Goal: Task Accomplishment & Management: Use online tool/utility

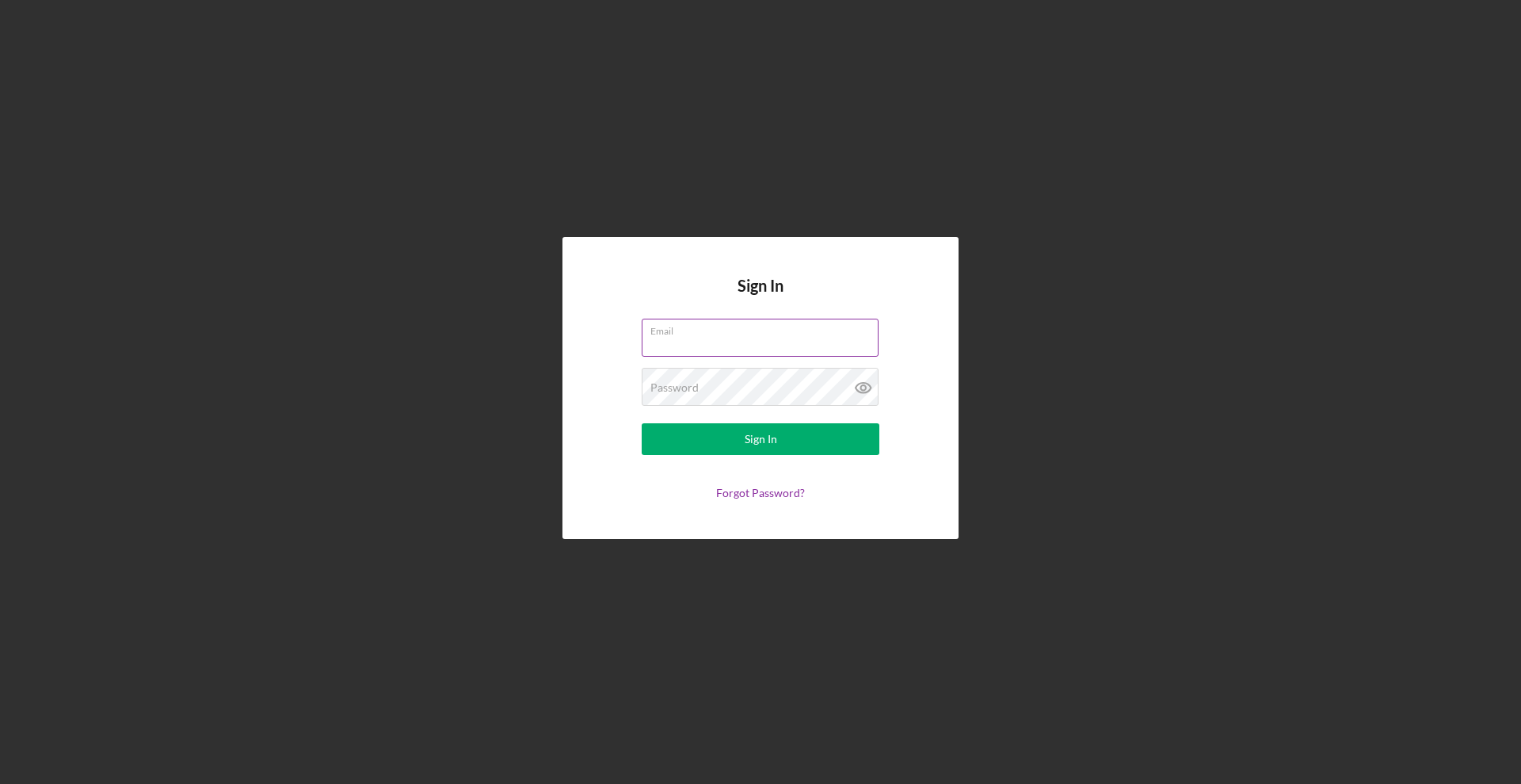
click at [740, 343] on input "Email" at bounding box center [760, 337] width 237 height 38
type input "[PERSON_NAME][EMAIL_ADDRESS][DOMAIN_NAME]"
click at [758, 446] on div "Sign In" at bounding box center [760, 439] width 32 height 31
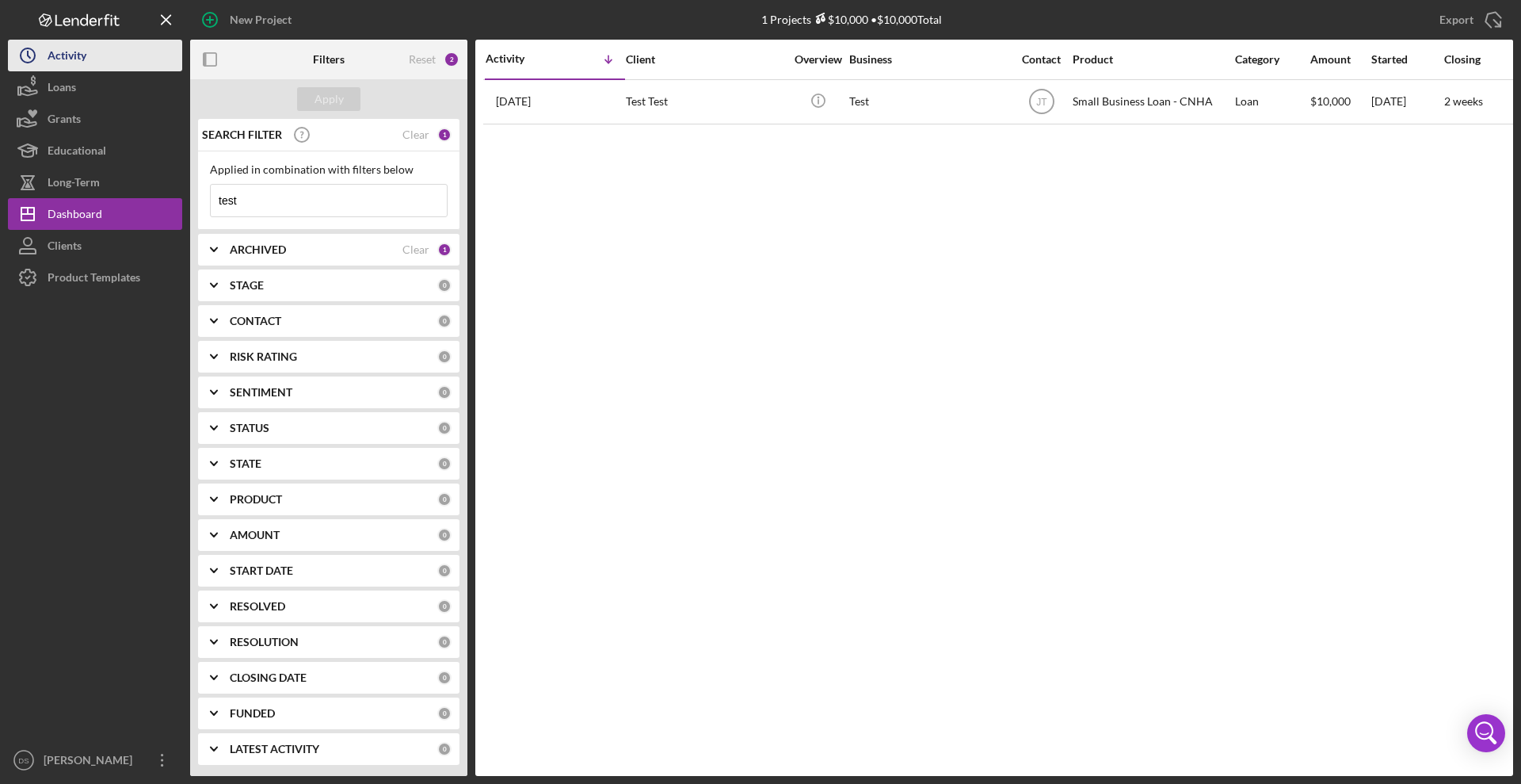
click at [39, 48] on icon "Icon/History" at bounding box center [27, 55] width 39 height 39
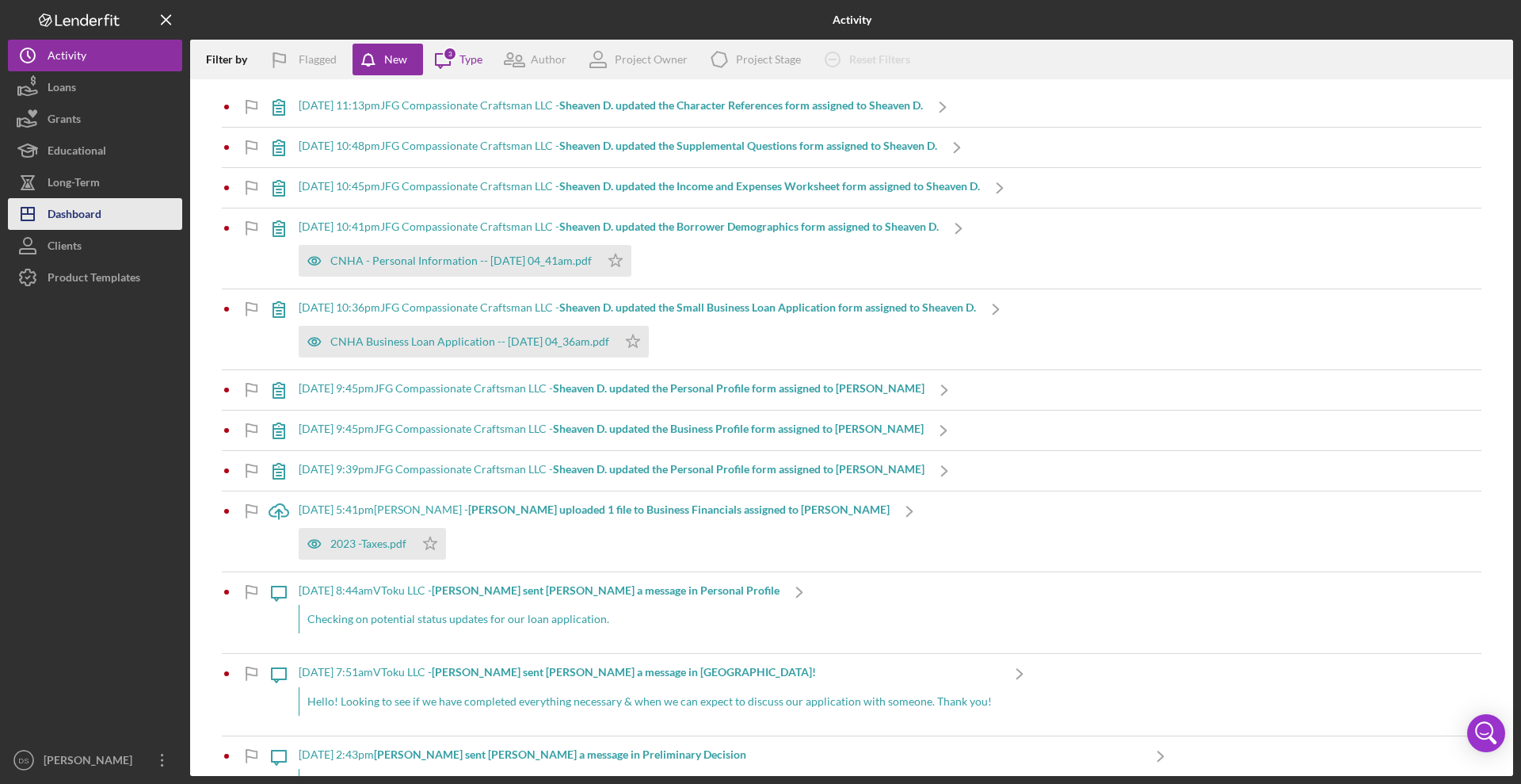
click at [69, 224] on div "Dashboard" at bounding box center [75, 215] width 54 height 36
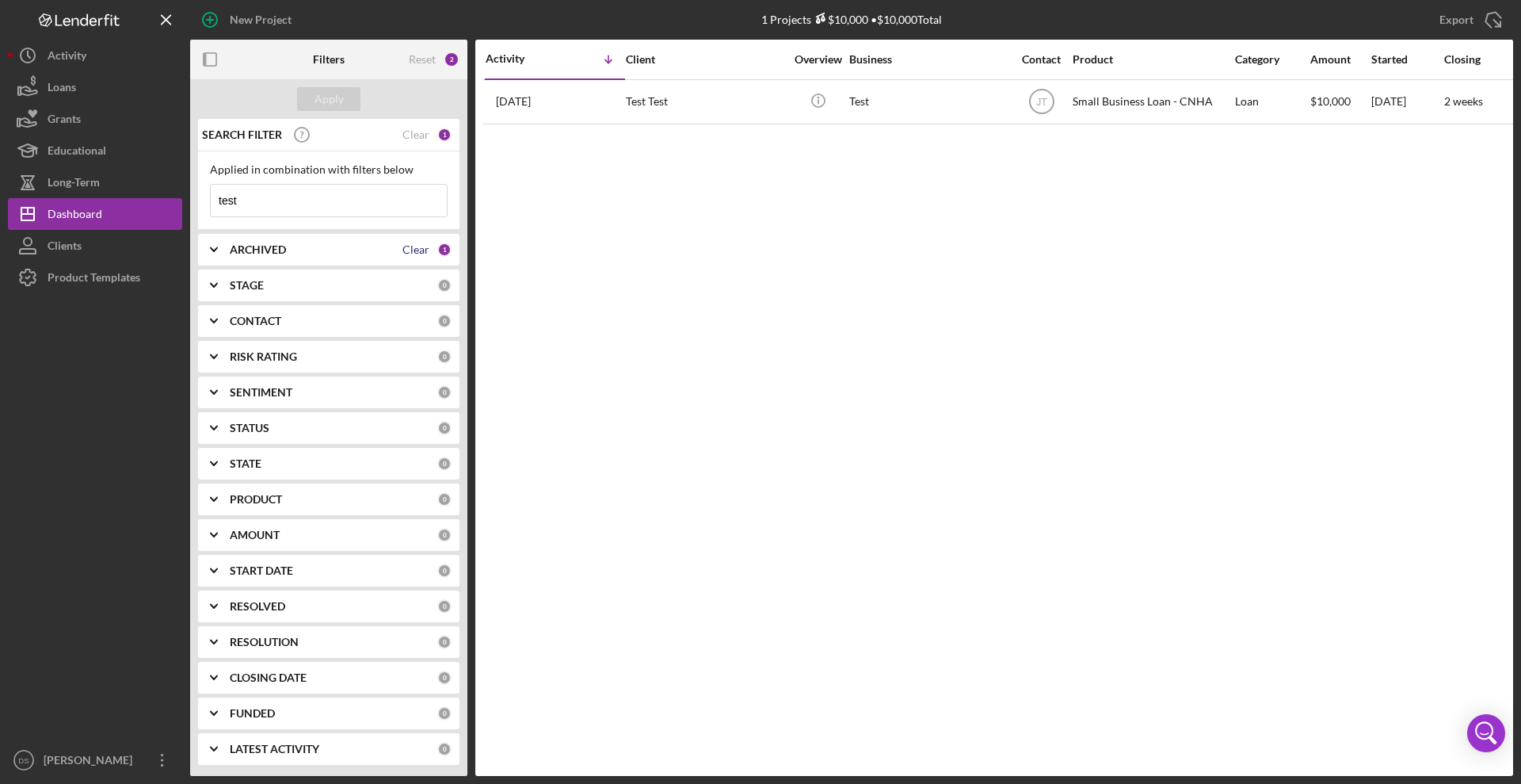
click at [413, 250] on div "Clear" at bounding box center [416, 249] width 27 height 13
click at [217, 250] on icon "Icon/Expander" at bounding box center [214, 249] width 39 height 39
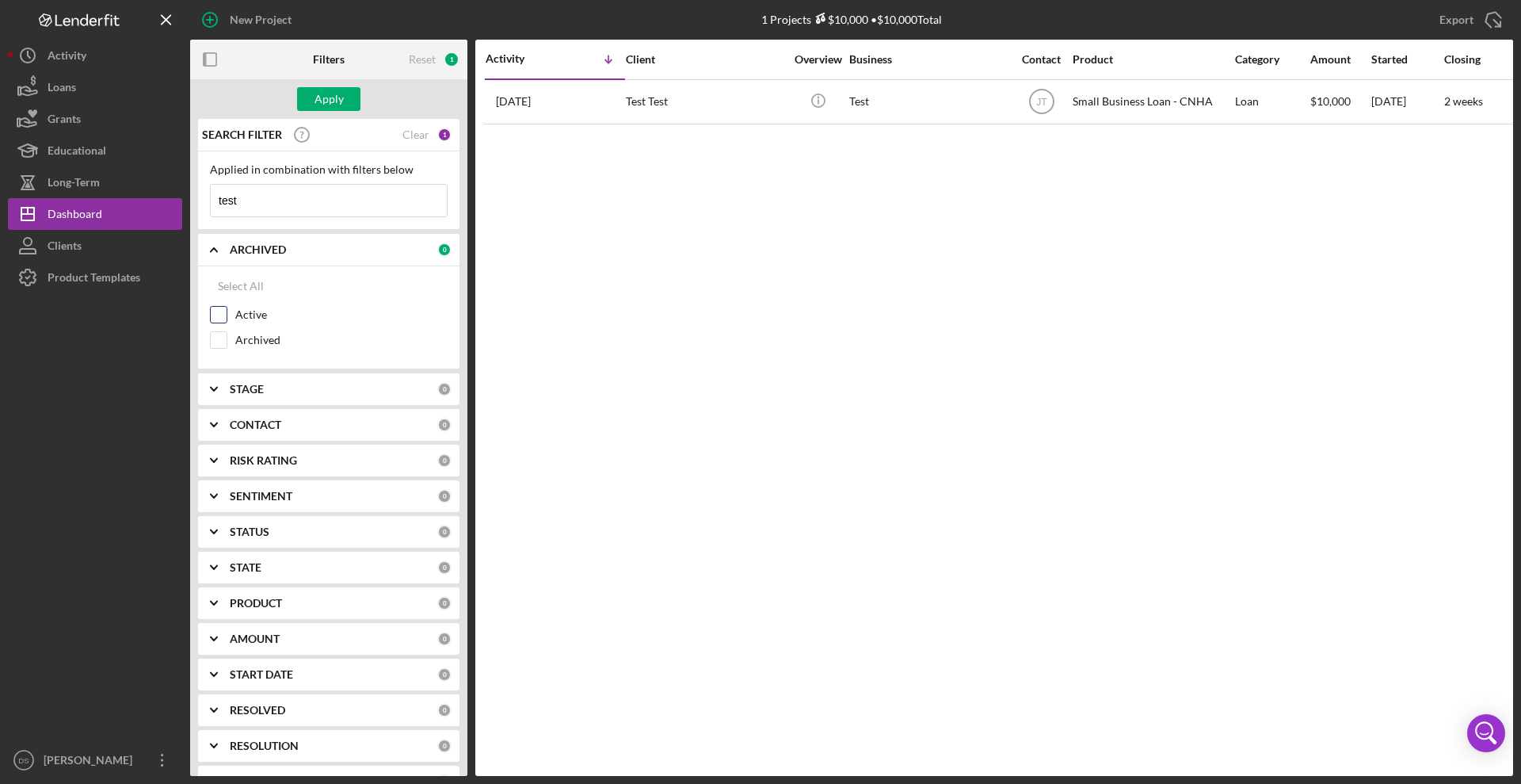
click at [223, 315] on input "Active" at bounding box center [219, 315] width 16 height 16
checkbox input "true"
click at [215, 255] on icon "Icon/Expander" at bounding box center [214, 249] width 39 height 39
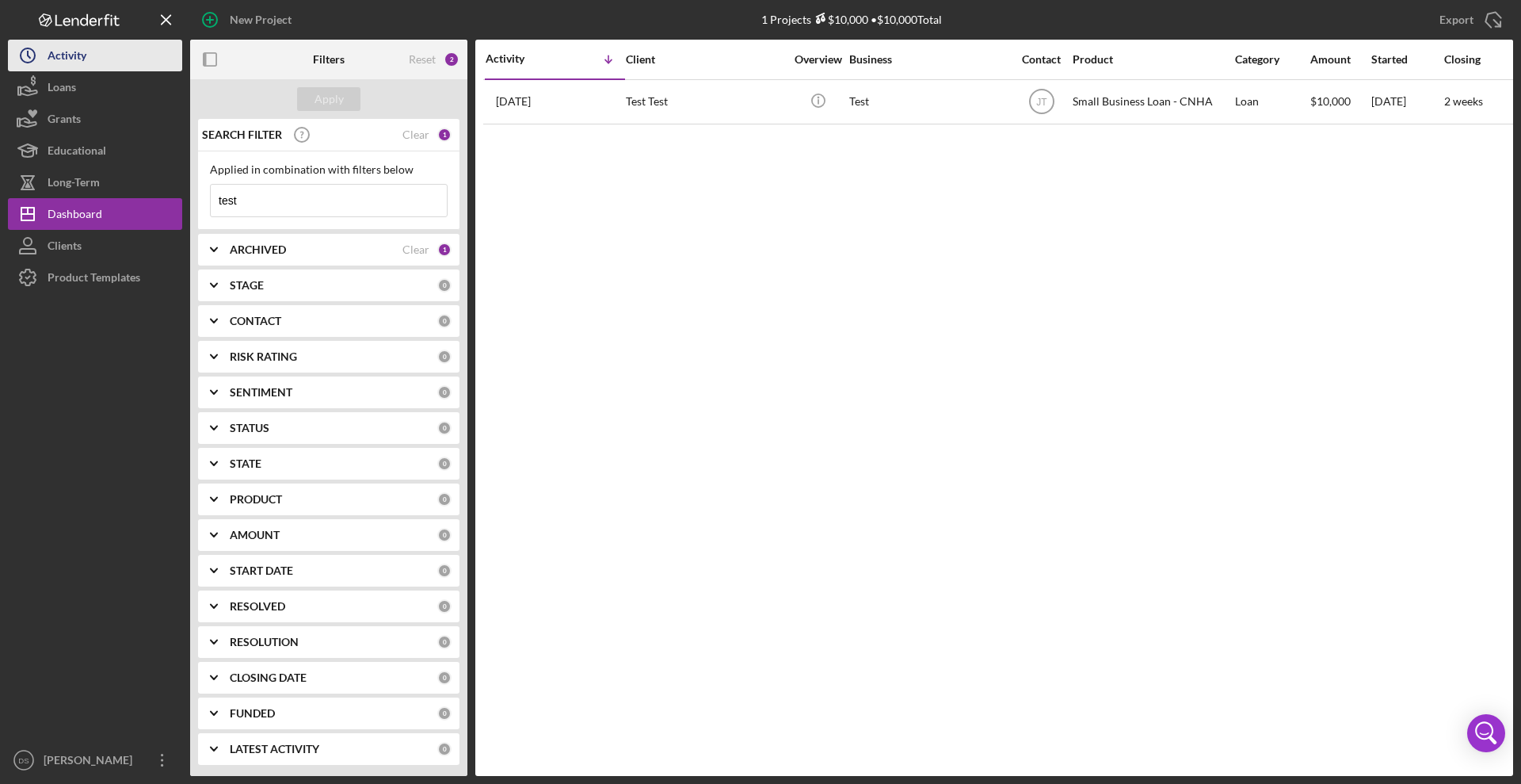
click at [103, 62] on button "Icon/History Activity" at bounding box center [95, 55] width 174 height 31
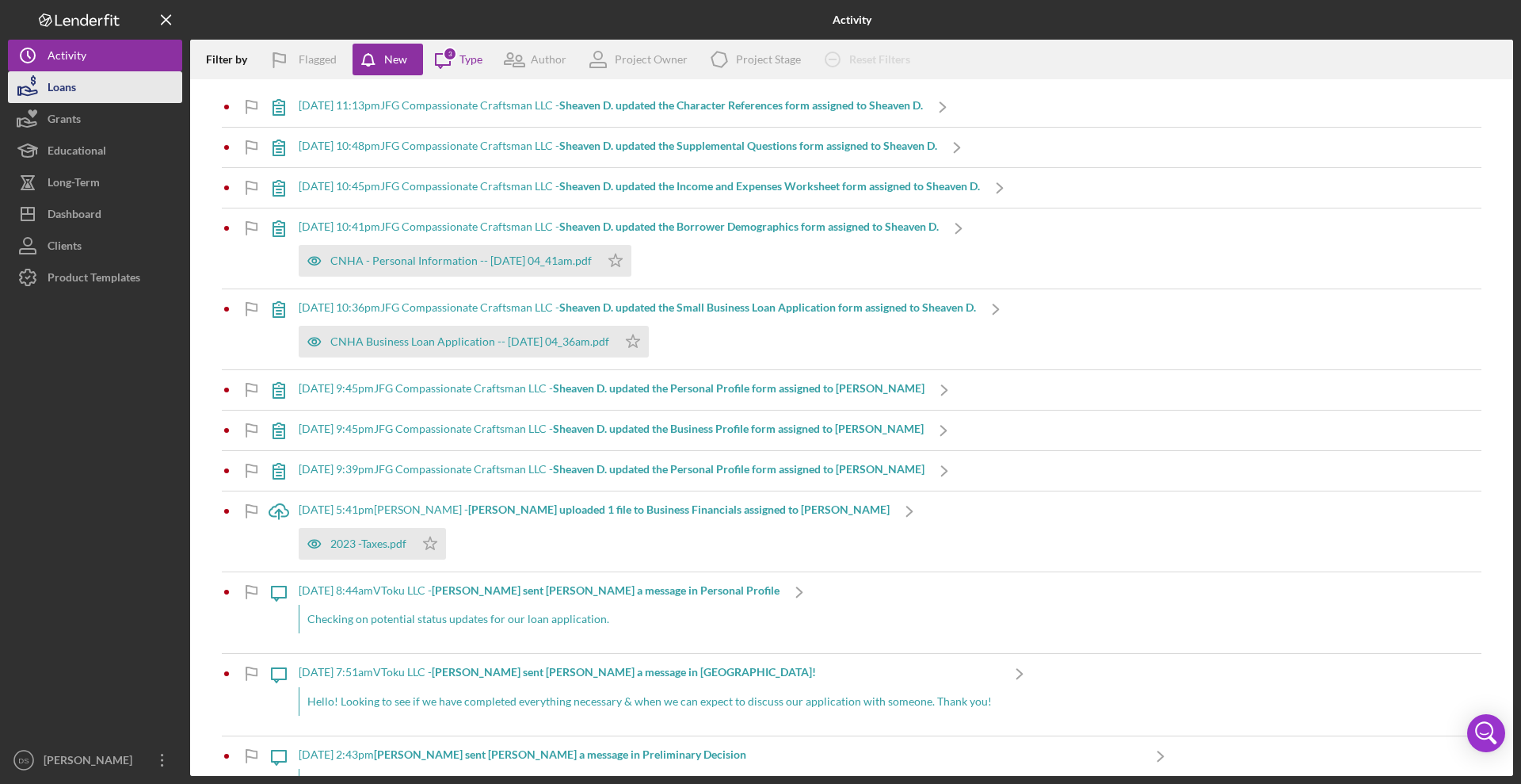
click at [82, 90] on button "Loans" at bounding box center [95, 87] width 174 height 31
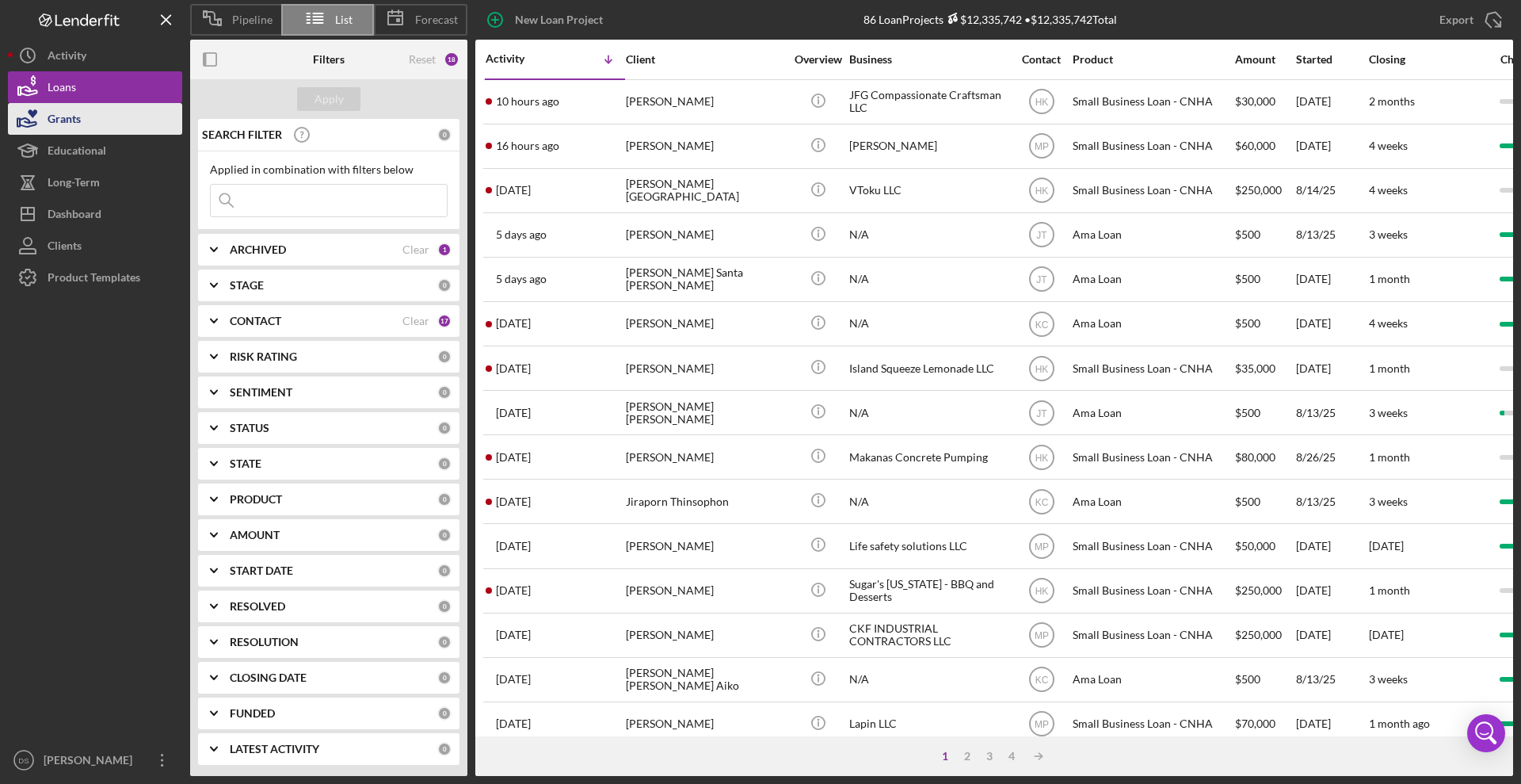
click at [80, 122] on div "Grants" at bounding box center [65, 120] width 33 height 36
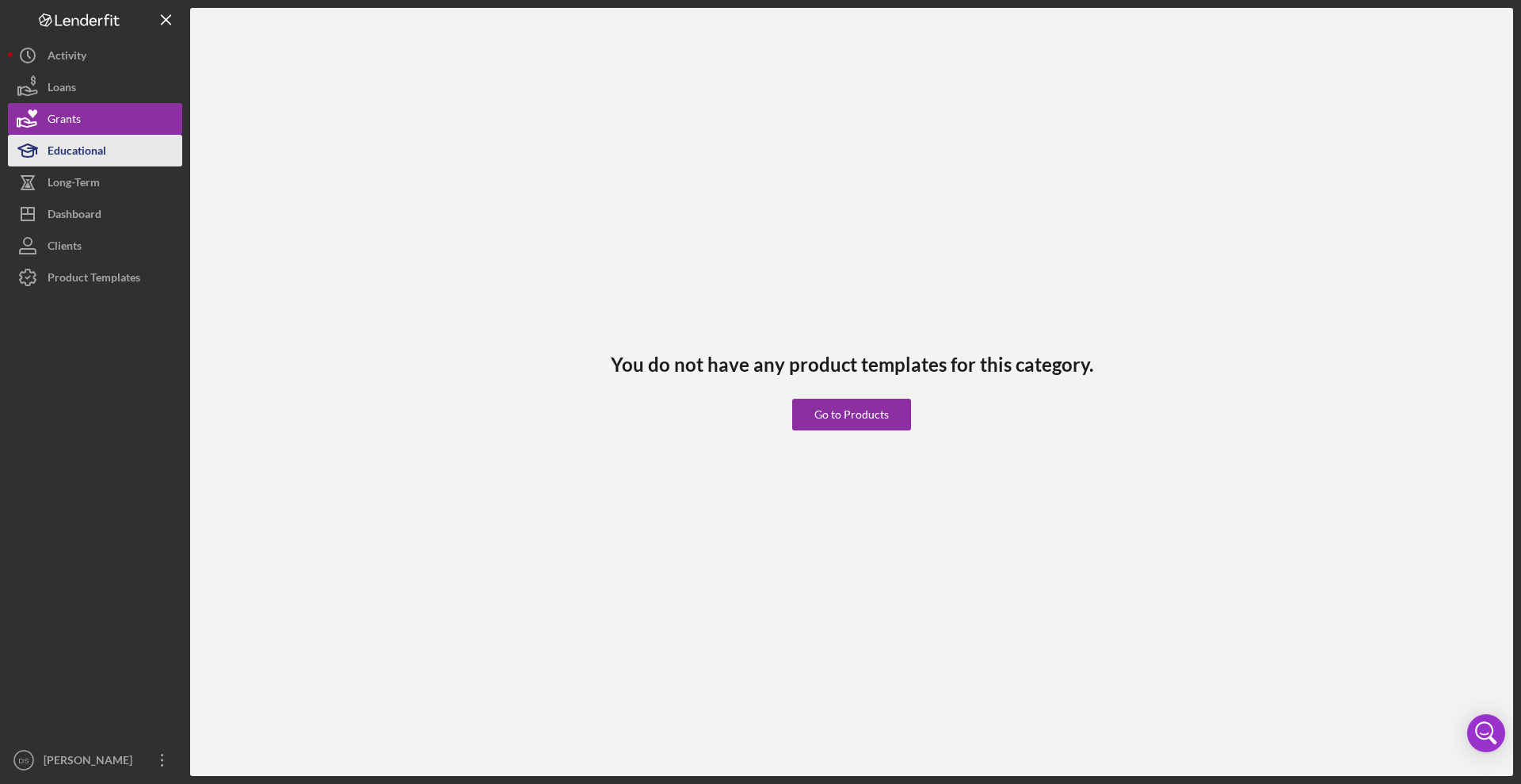
click at [88, 147] on div "Educational" at bounding box center [77, 152] width 58 height 36
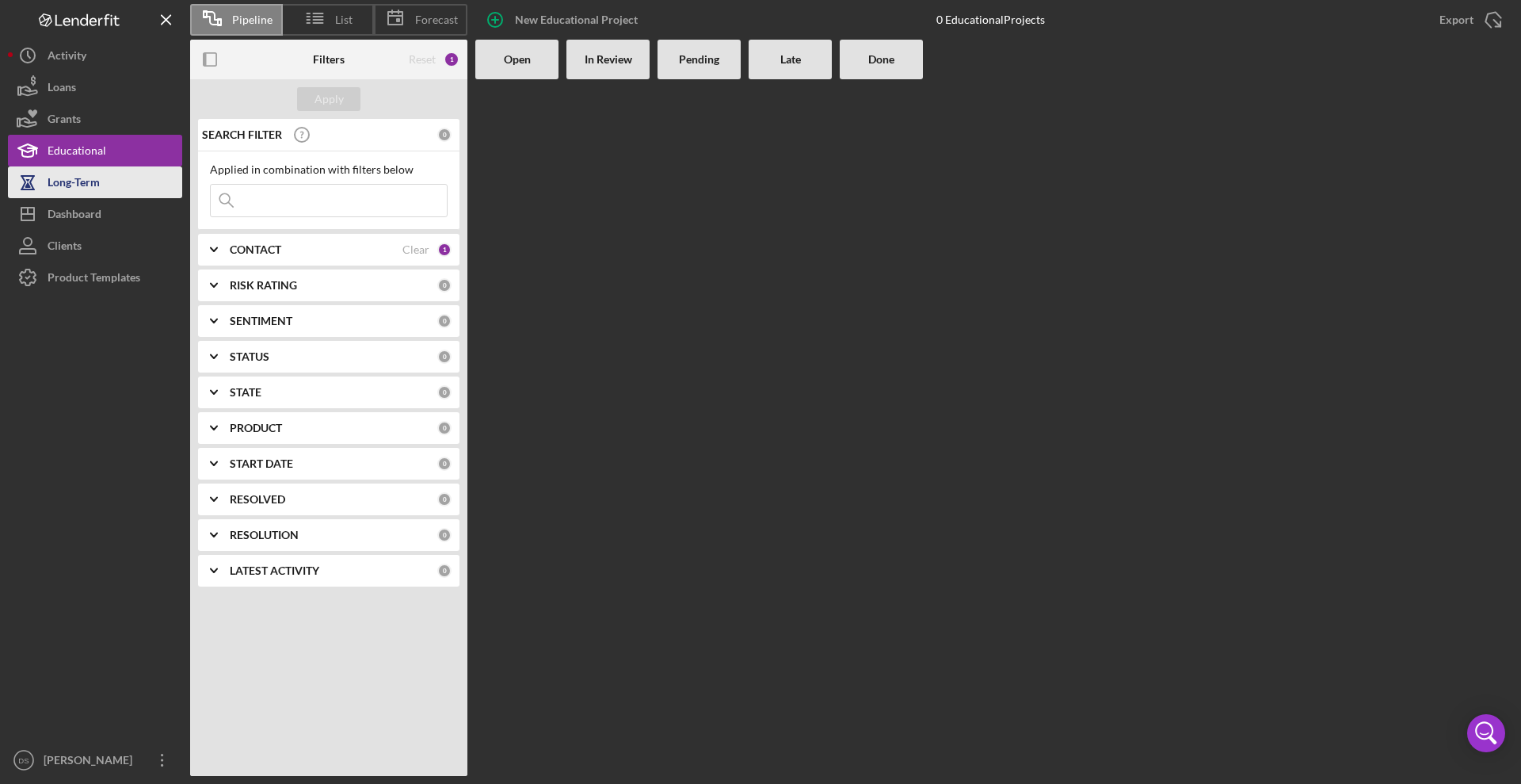
click at [73, 187] on div "Long-Term" at bounding box center [74, 184] width 52 height 36
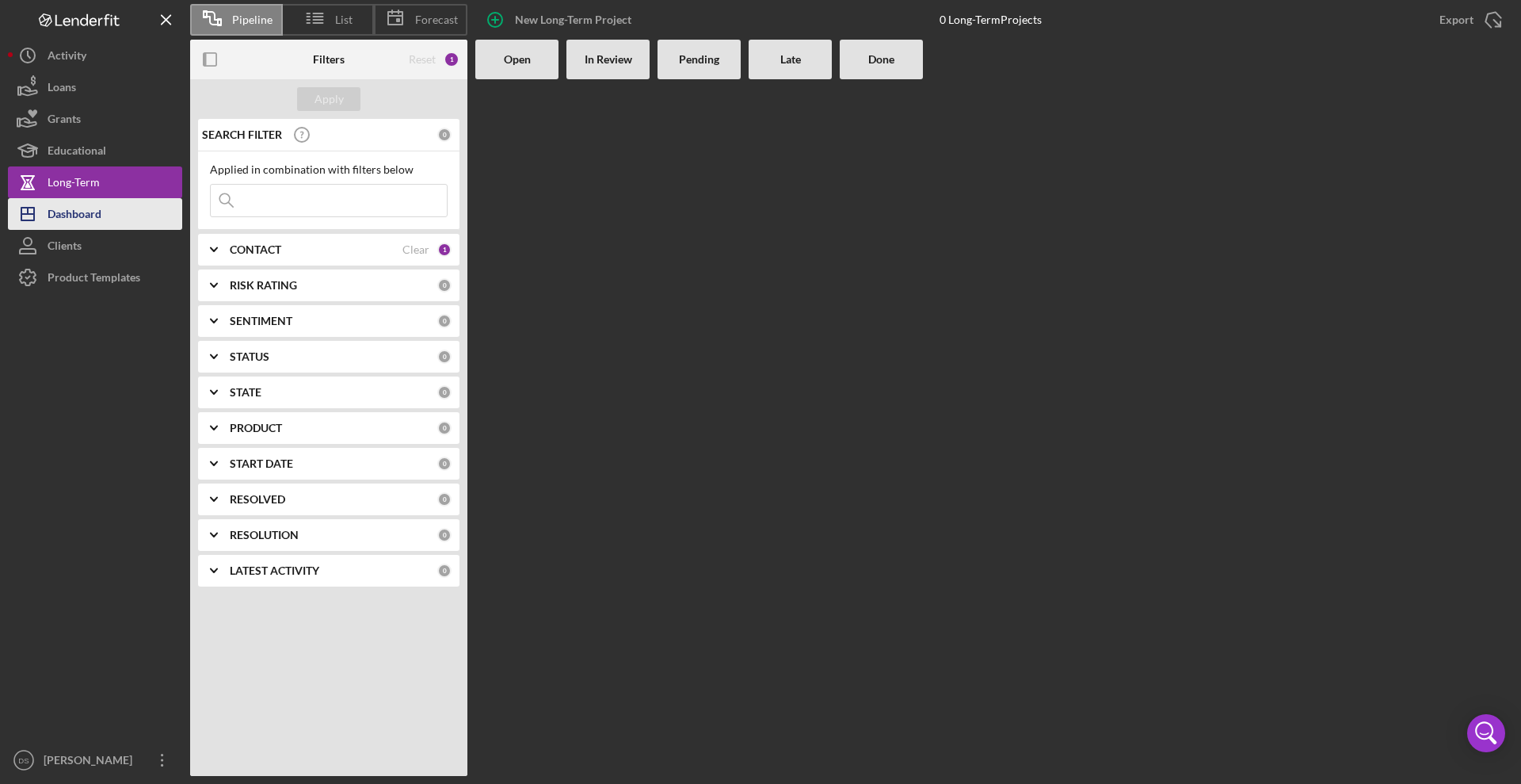
click at [84, 214] on div "Dashboard" at bounding box center [75, 215] width 54 height 36
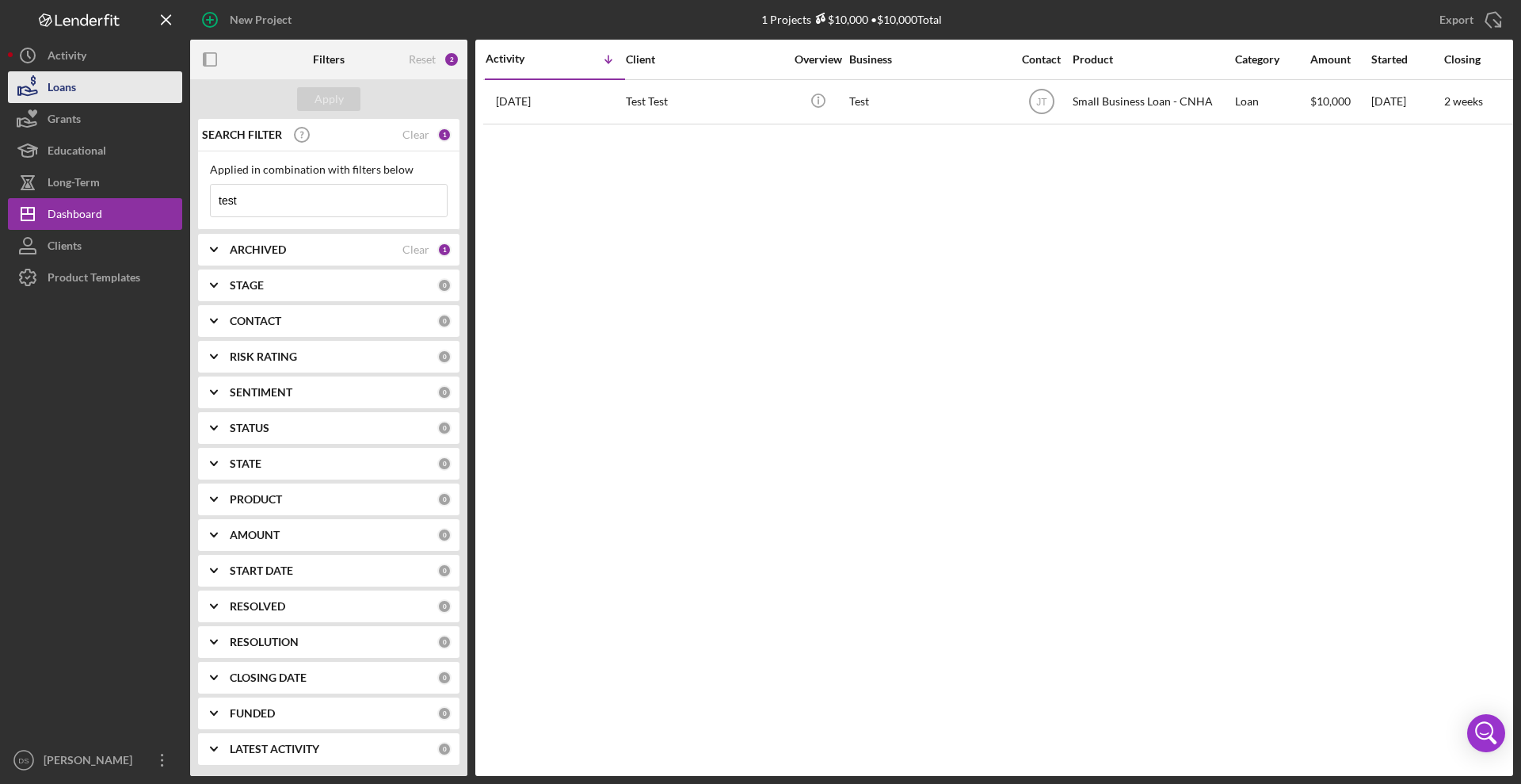
click at [65, 86] on div "Loans" at bounding box center [62, 89] width 29 height 36
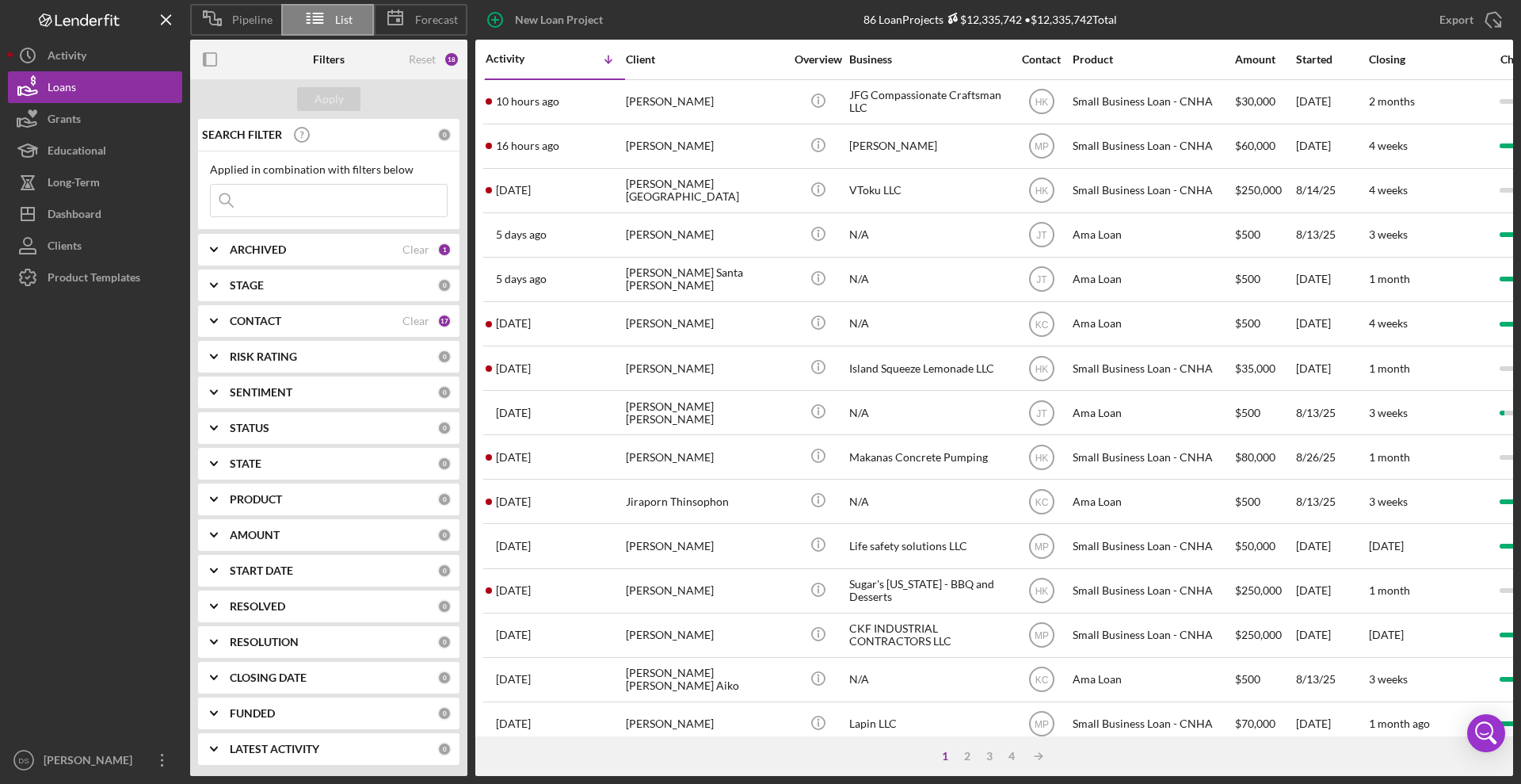
click at [324, 244] on div "ARCHIVED" at bounding box center [316, 249] width 173 height 13
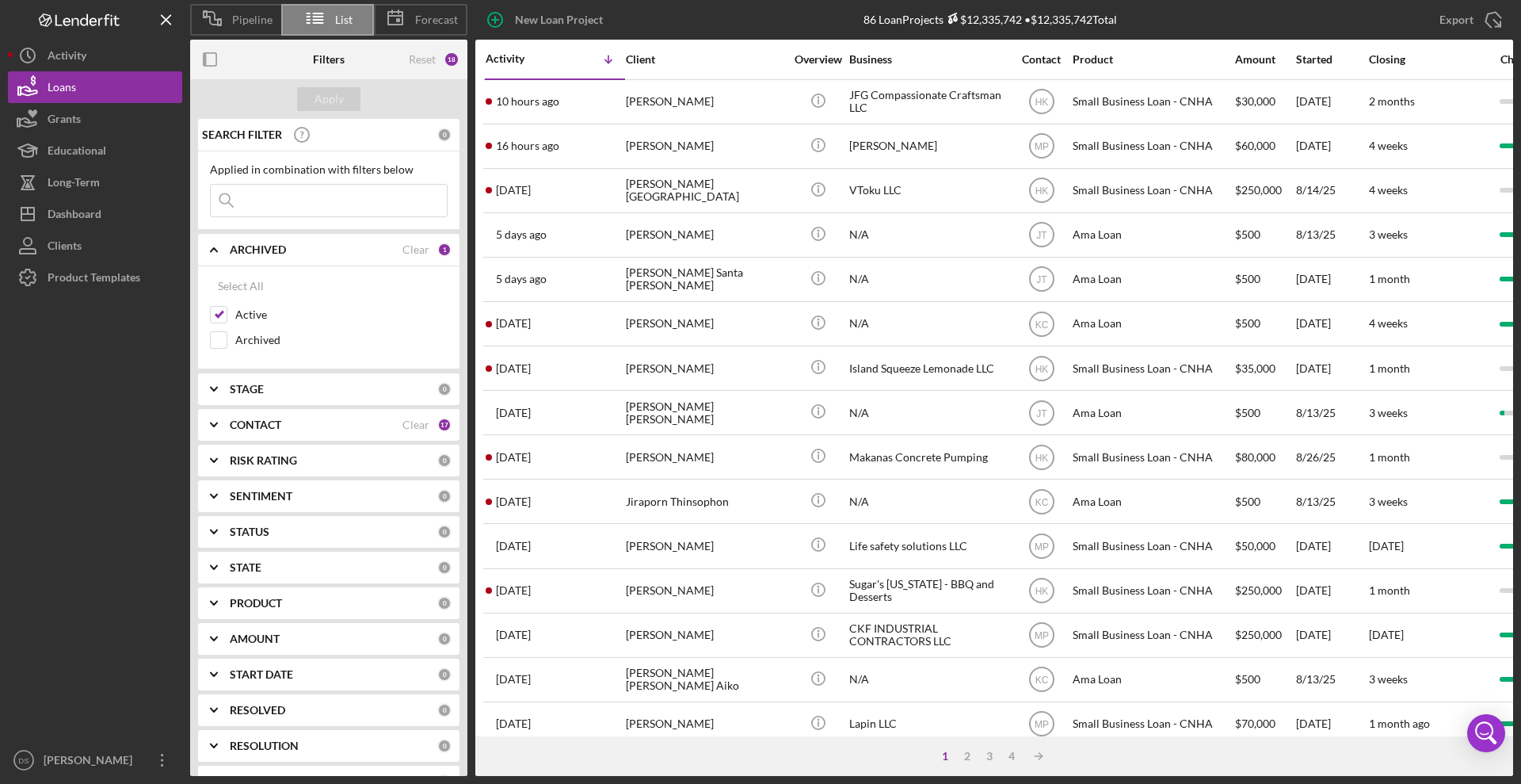
click at [299, 249] on div "ARCHIVED" at bounding box center [316, 249] width 173 height 13
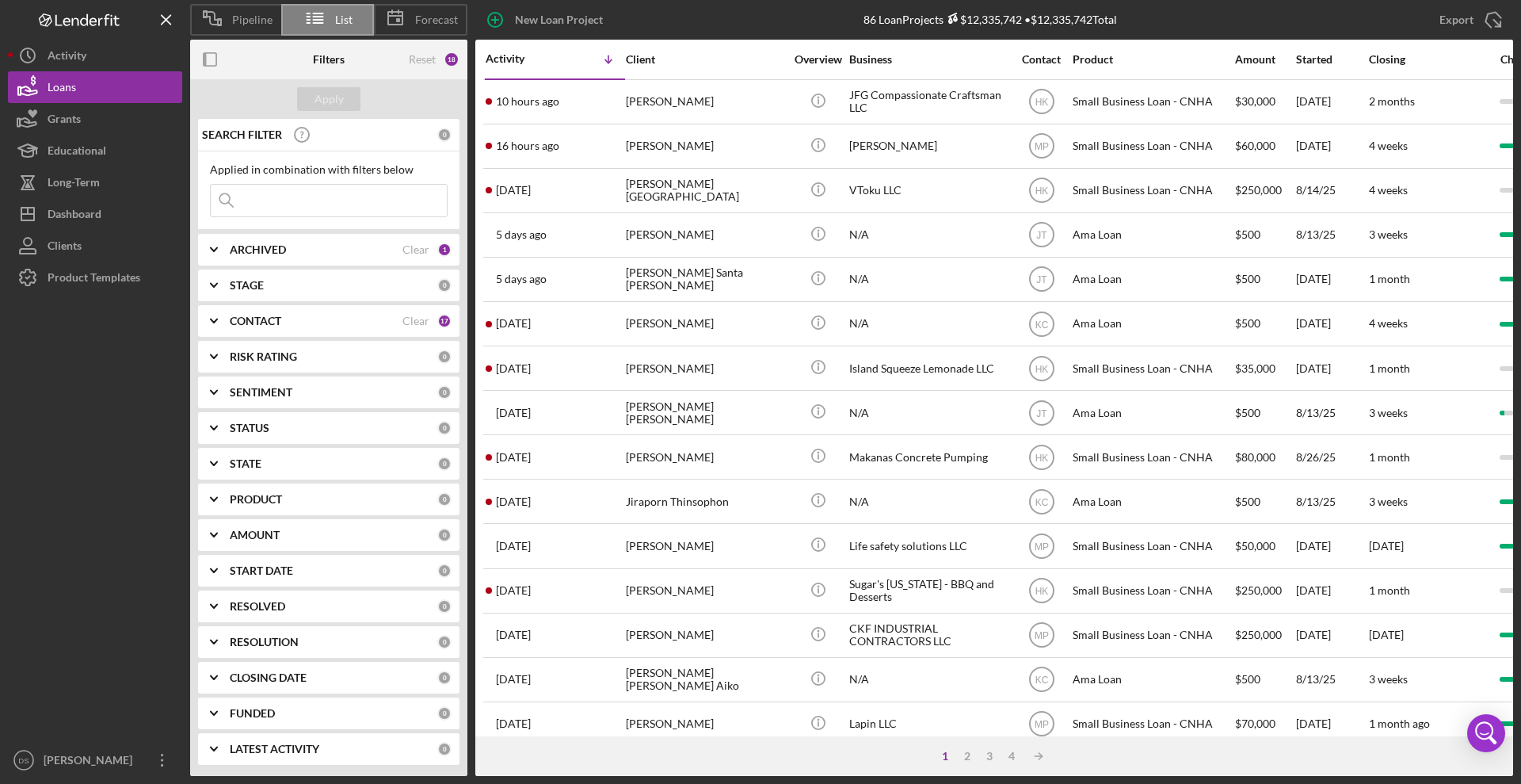
click at [338, 329] on div "CONTACT Clear 17" at bounding box center [340, 321] width 222 height 31
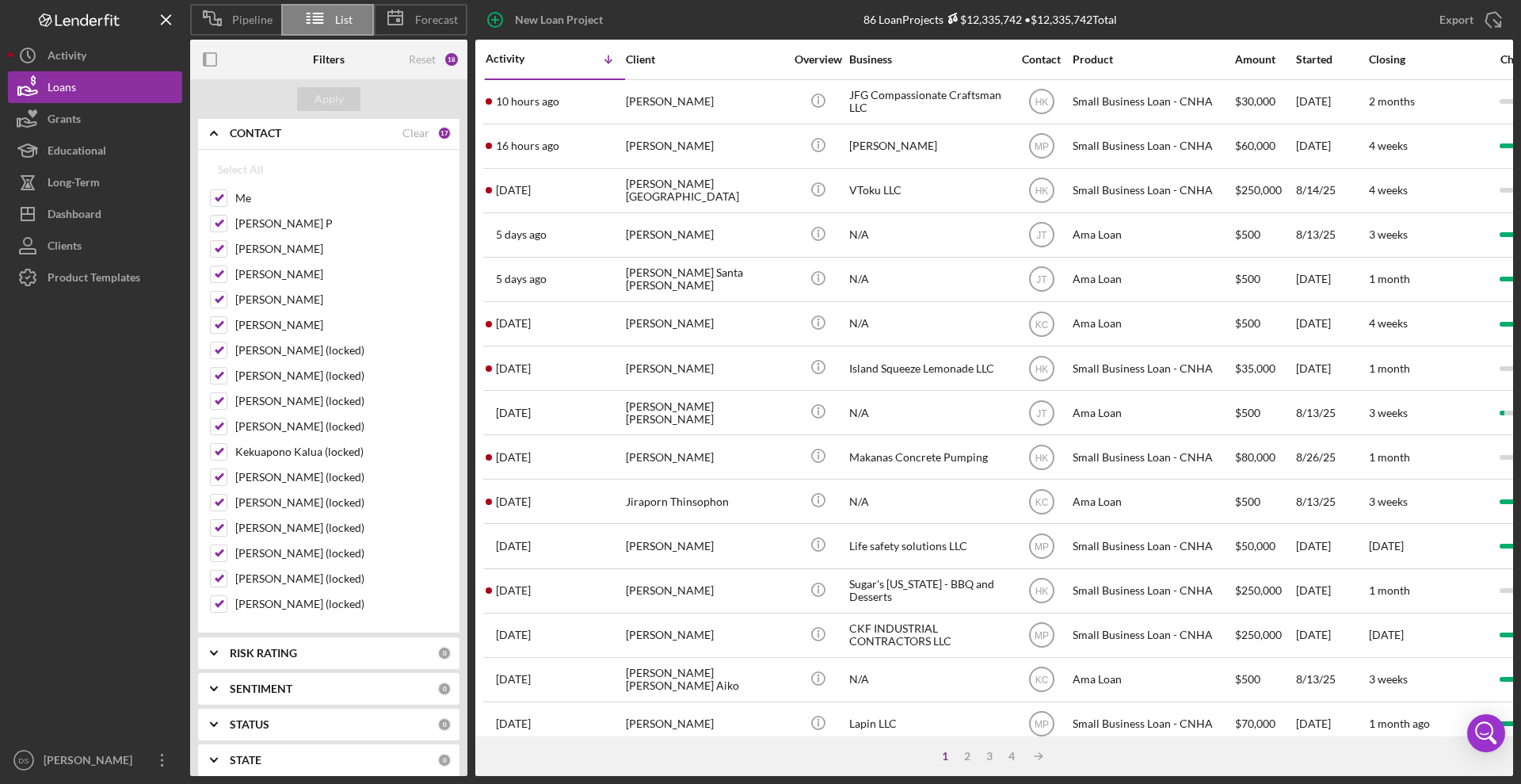
scroll to position [198, 0]
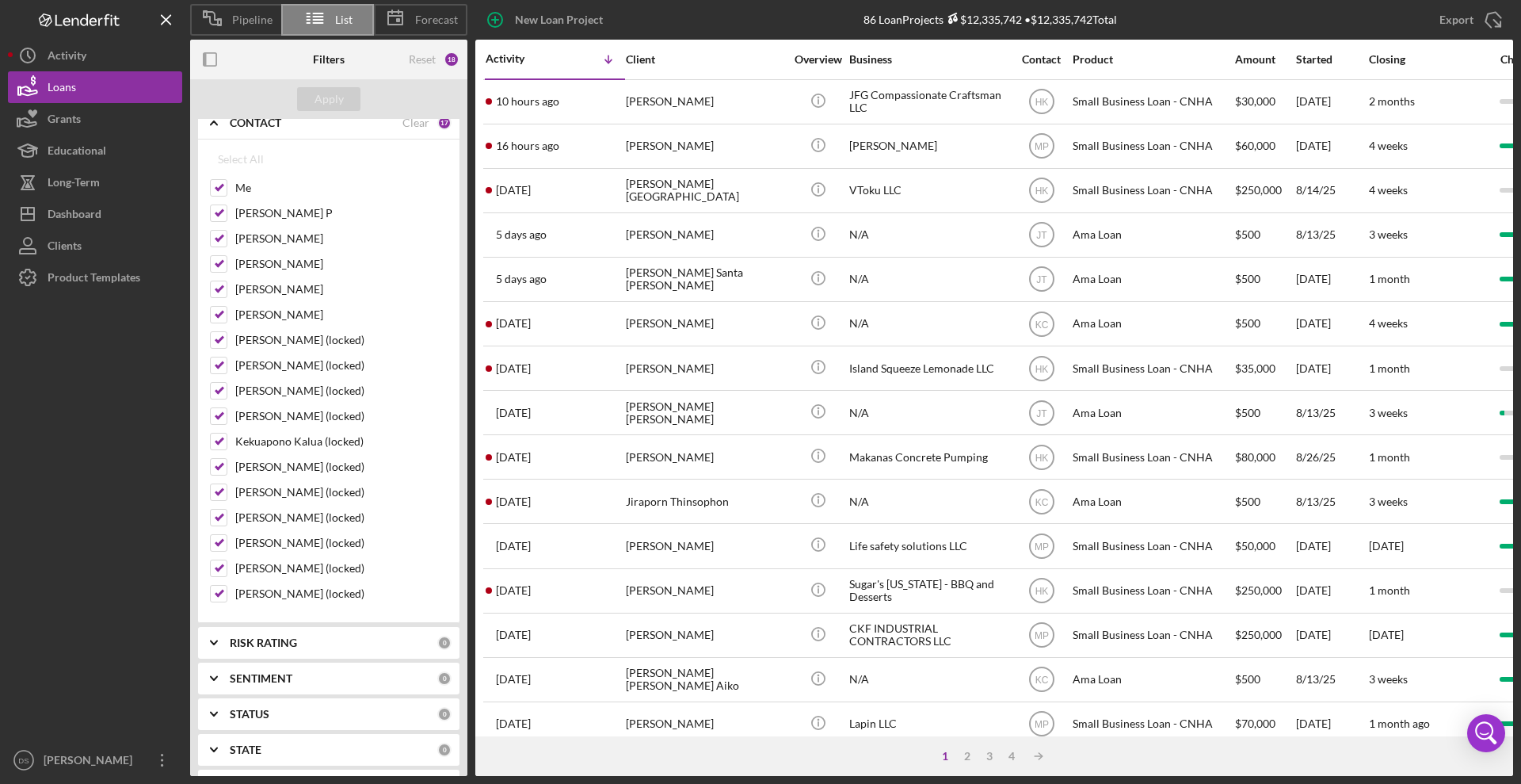
click at [290, 128] on div "CONTACT" at bounding box center [316, 123] width 173 height 13
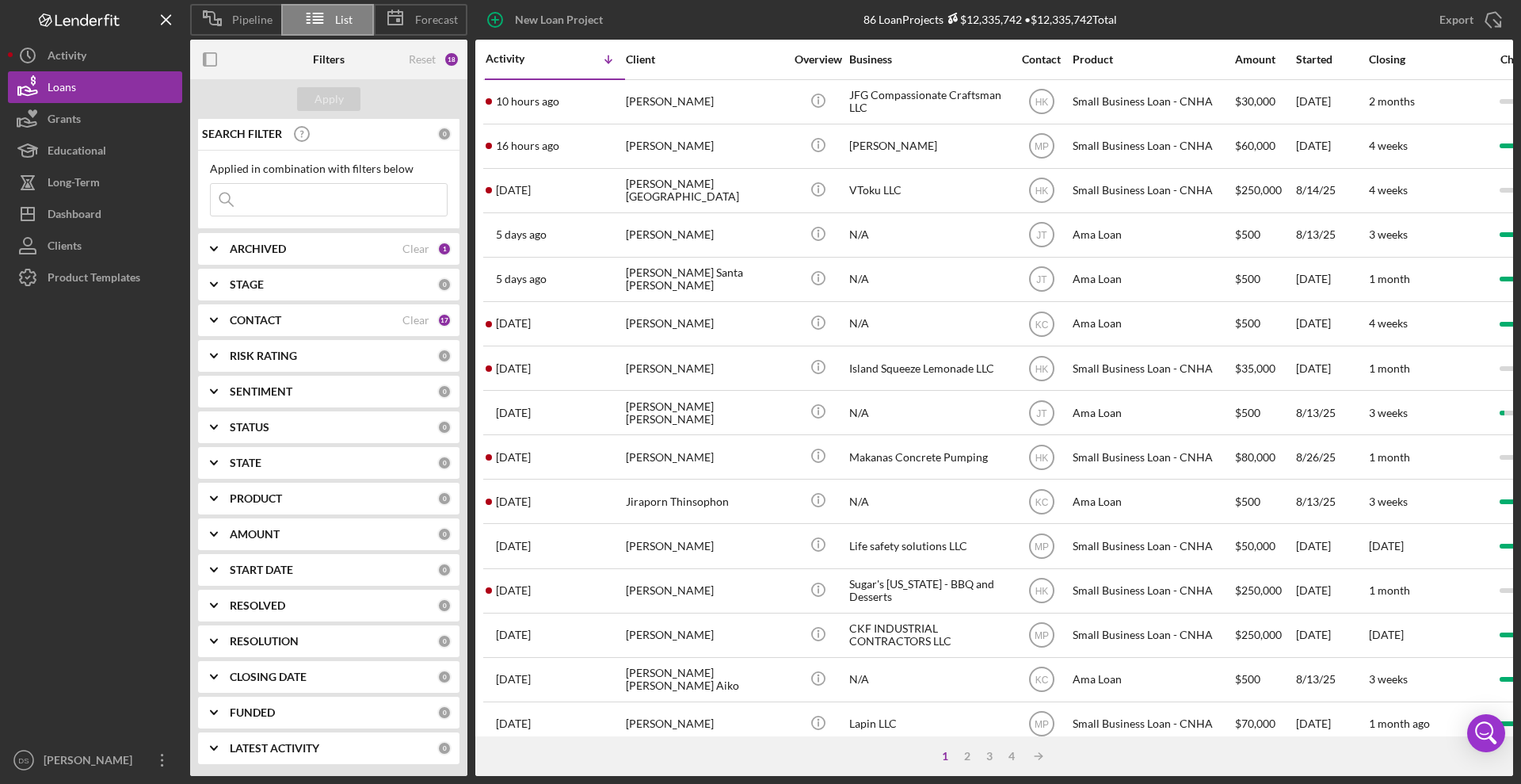
scroll to position [0, 0]
click at [289, 254] on div "ARCHIVED" at bounding box center [316, 249] width 173 height 13
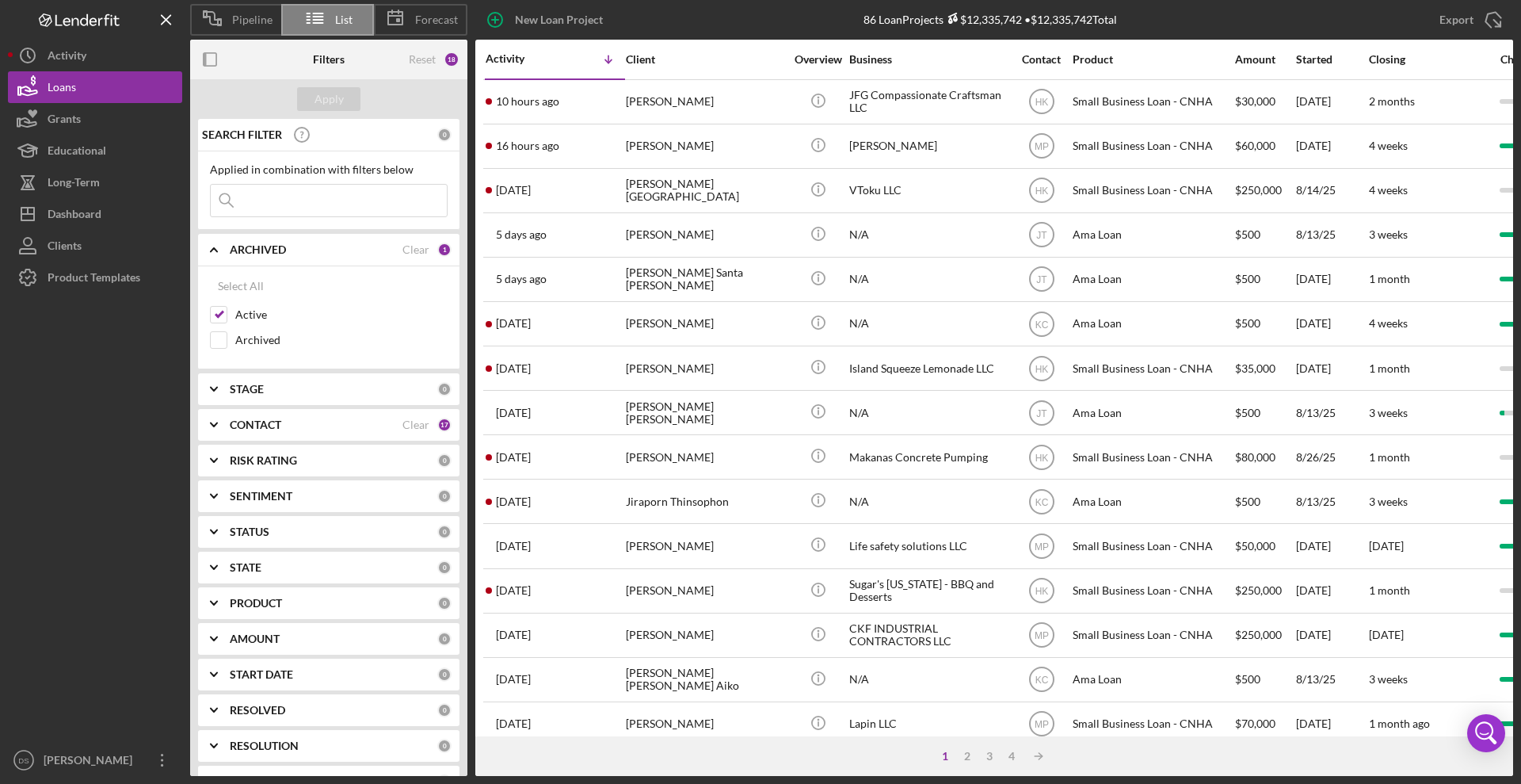
click at [289, 248] on div "ARCHIVED" at bounding box center [316, 249] width 173 height 13
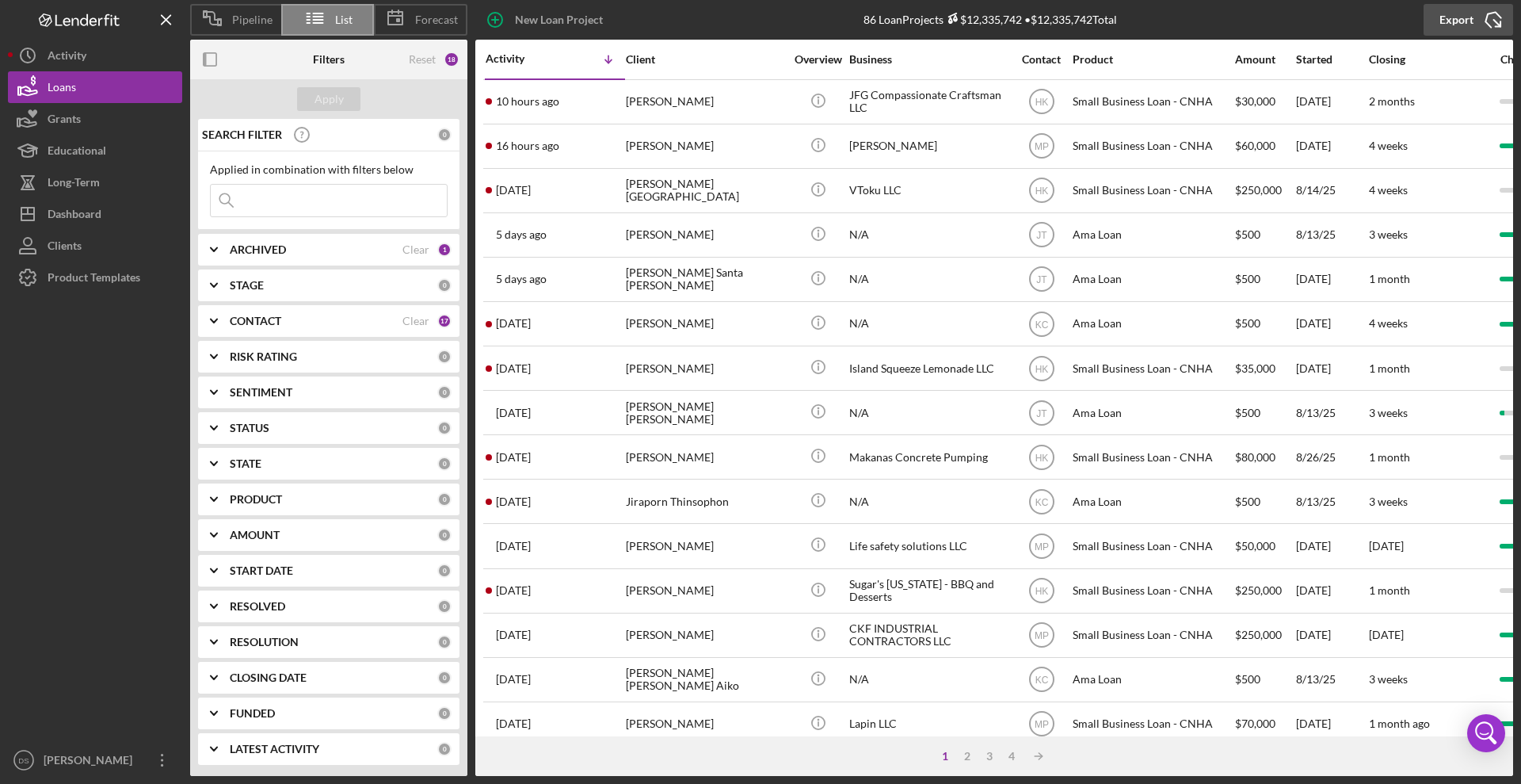
click at [1451, 20] on div "Export" at bounding box center [1456, 20] width 34 height 31
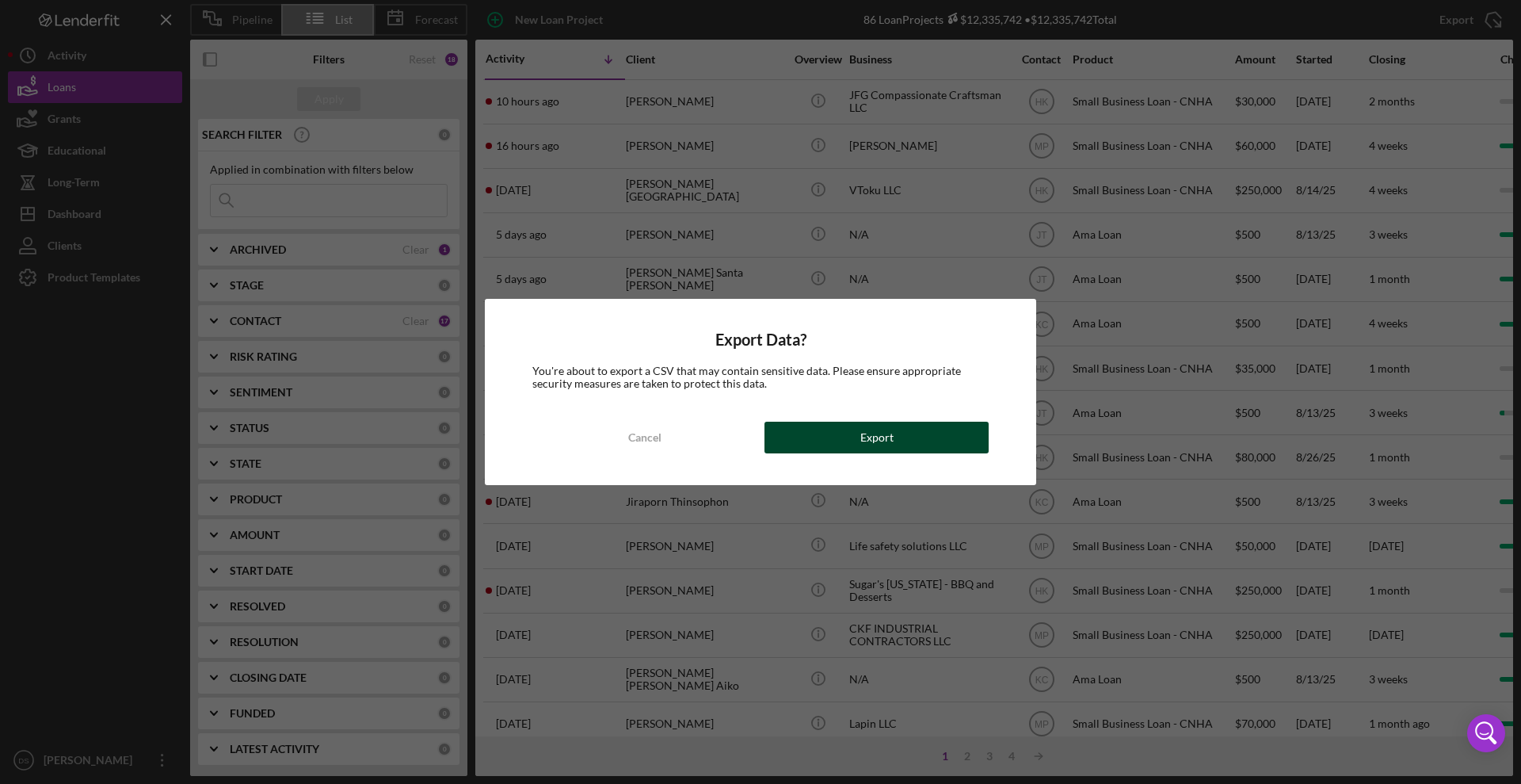
click at [879, 426] on div "Export" at bounding box center [877, 437] width 33 height 31
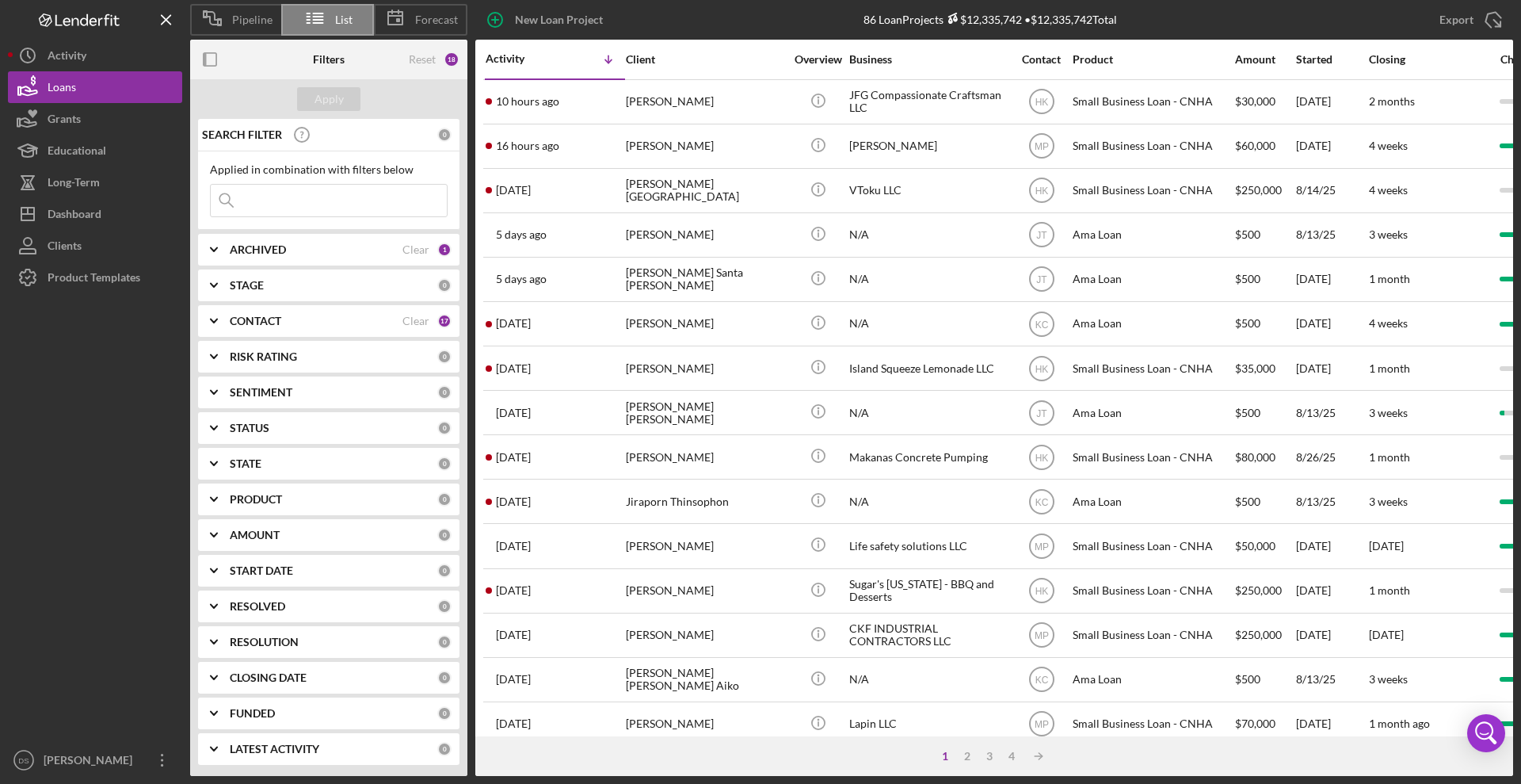
click at [256, 247] on b "ARCHIVED" at bounding box center [257, 249] width 57 height 13
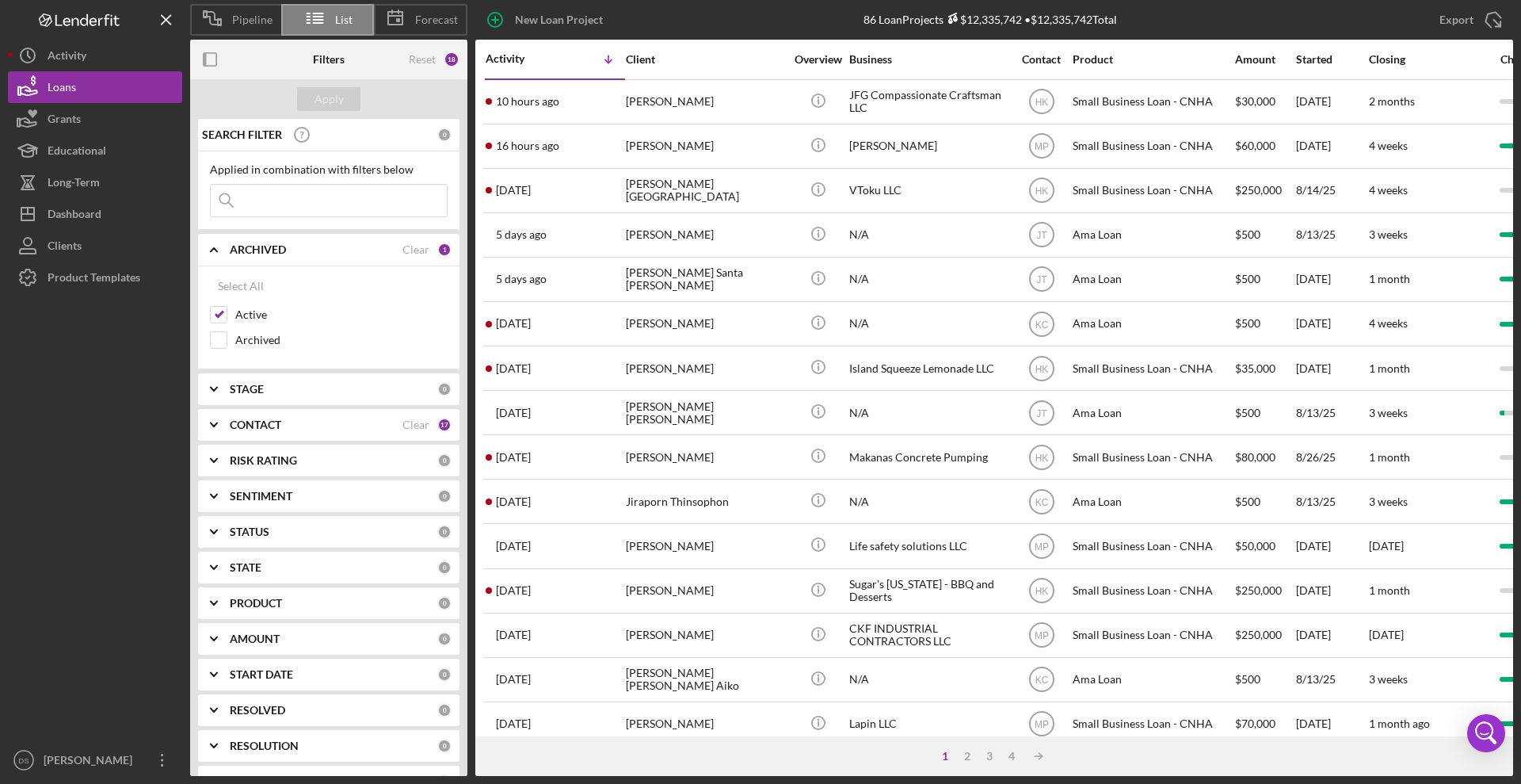
click at [245, 249] on b "ARCHIVED" at bounding box center [257, 249] width 57 height 13
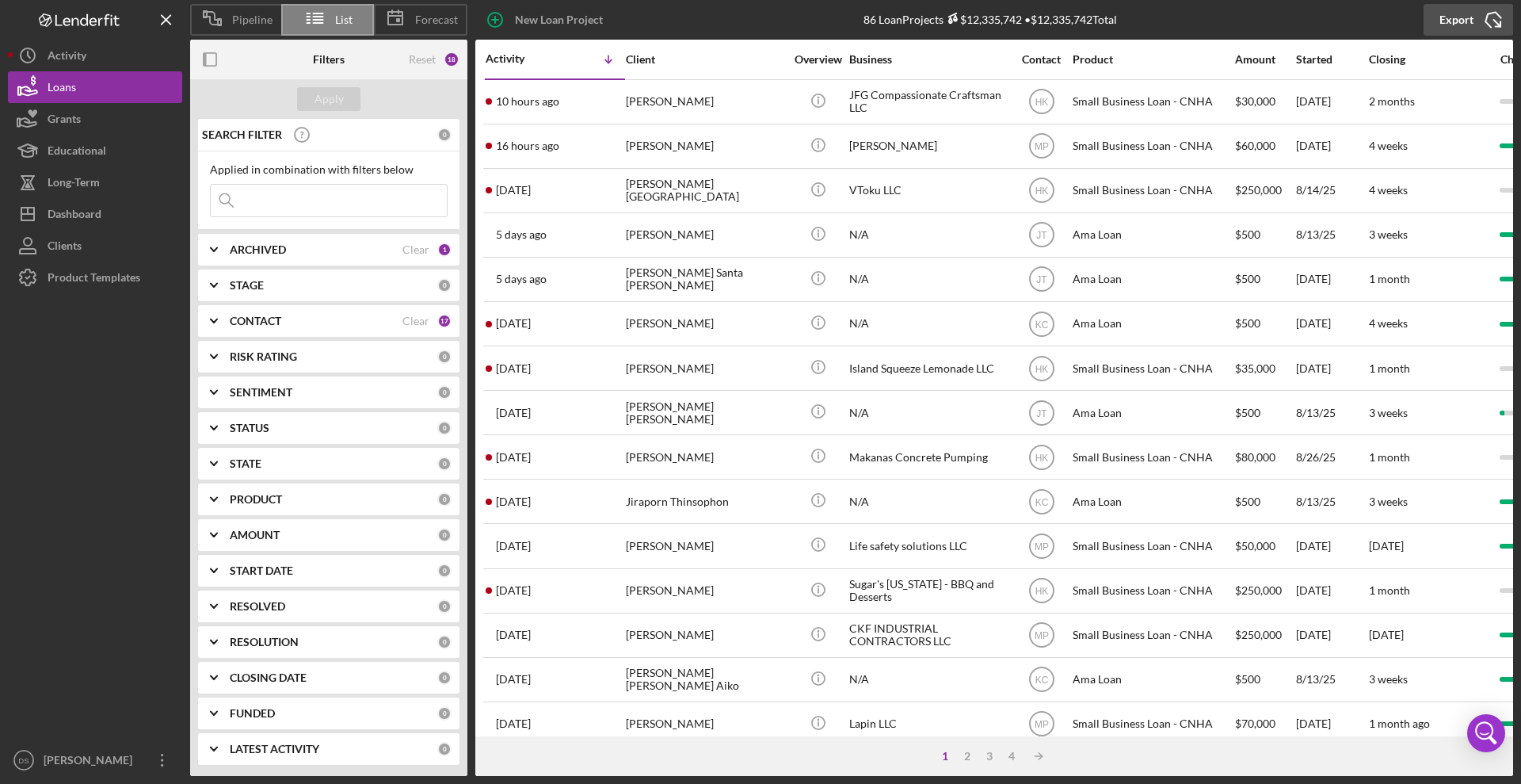
click at [1459, 30] on div "Export" at bounding box center [1456, 20] width 34 height 31
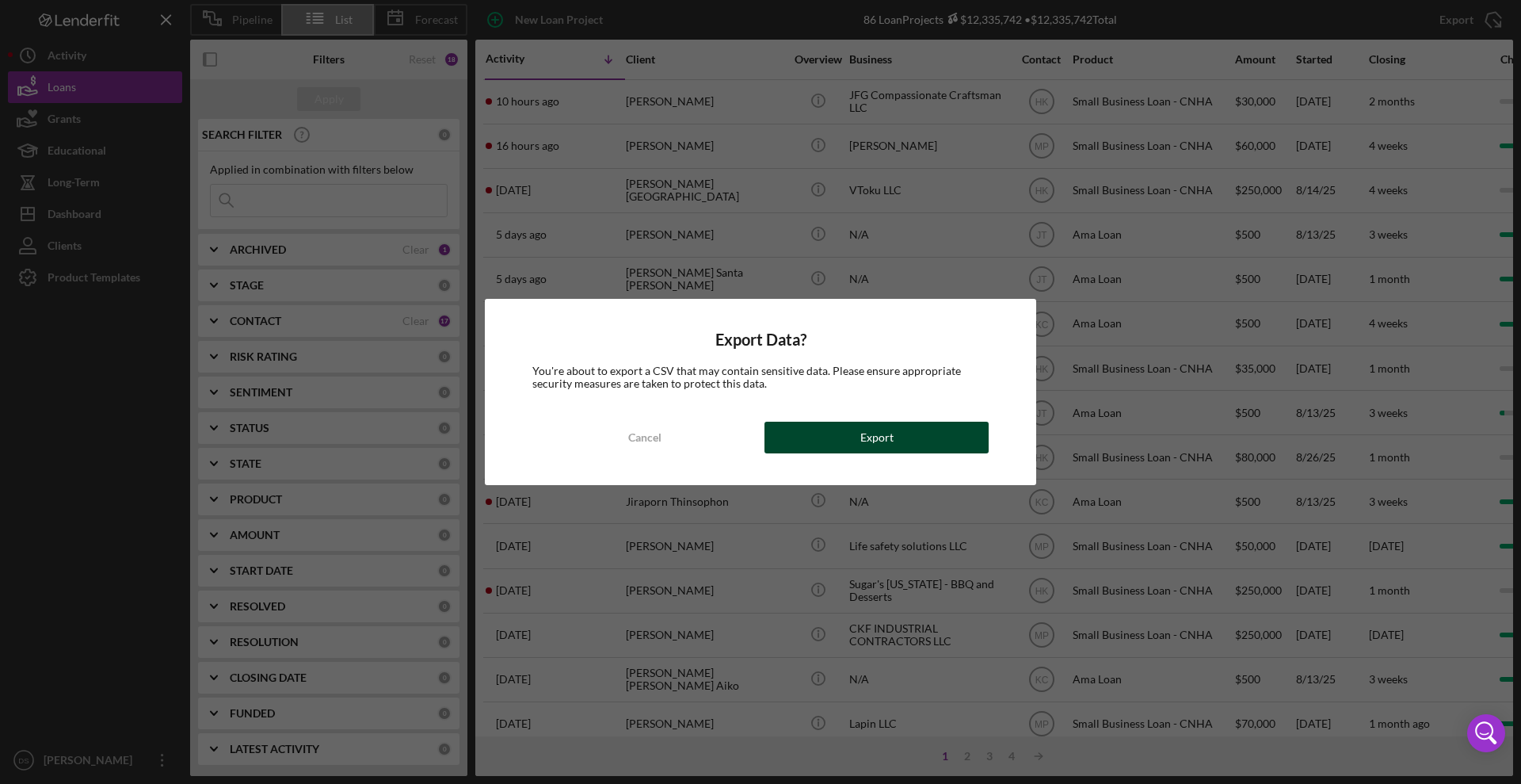
click at [902, 426] on button "Export" at bounding box center [876, 437] width 224 height 31
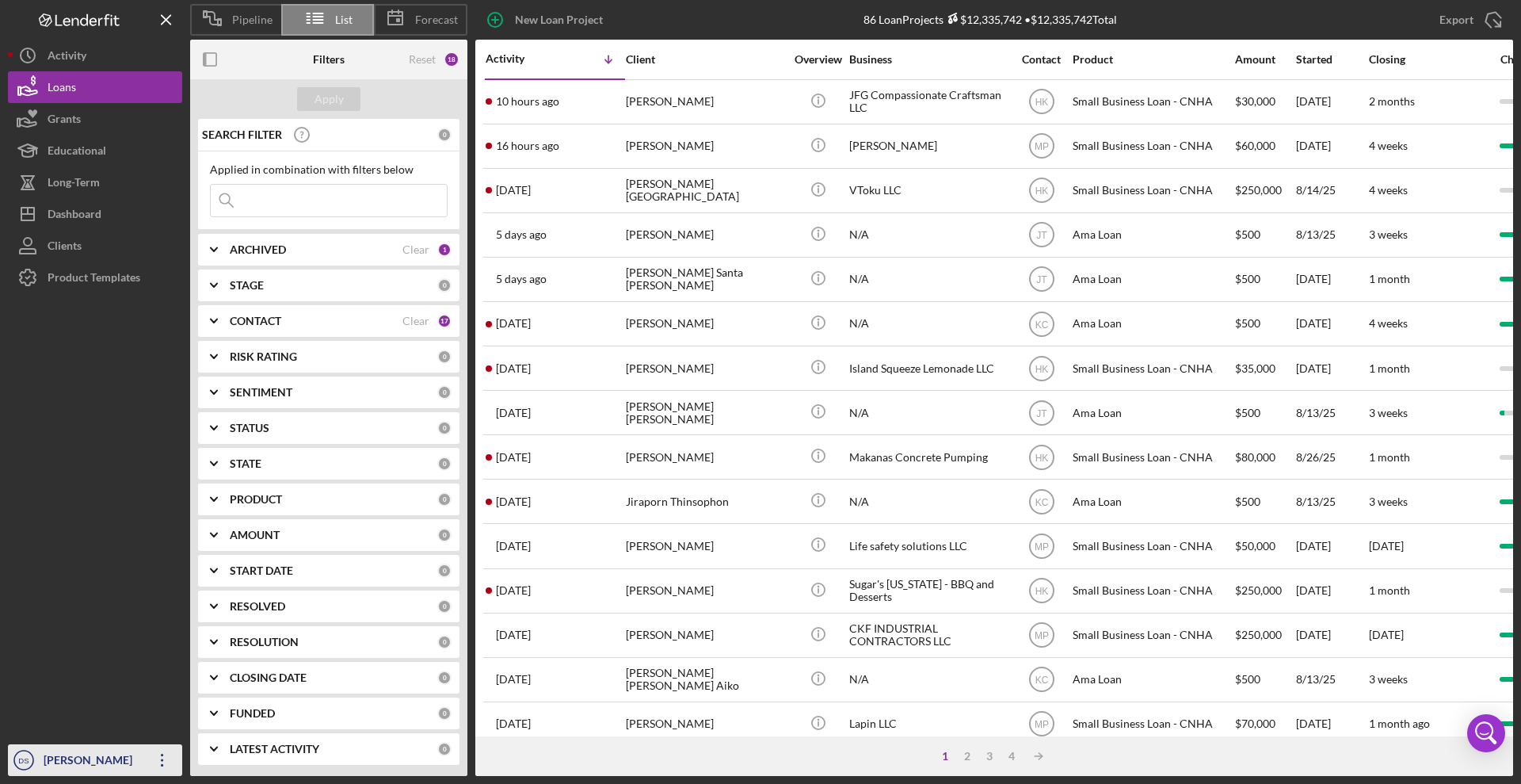
click at [72, 746] on div "[PERSON_NAME]" at bounding box center [91, 761] width 103 height 36
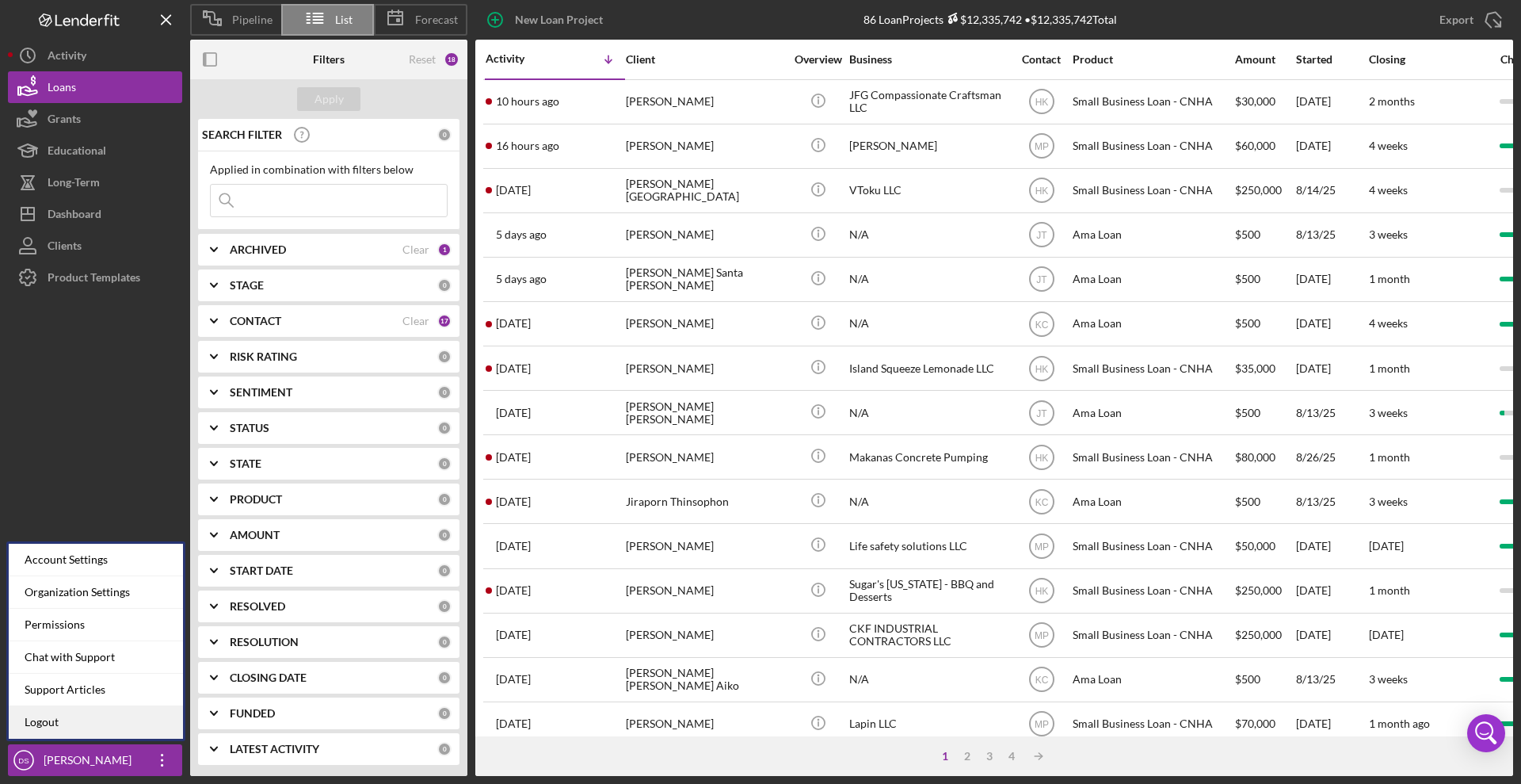
click at [119, 718] on link "Logout" at bounding box center [96, 722] width 174 height 32
